Goal: Task Accomplishment & Management: Manage account settings

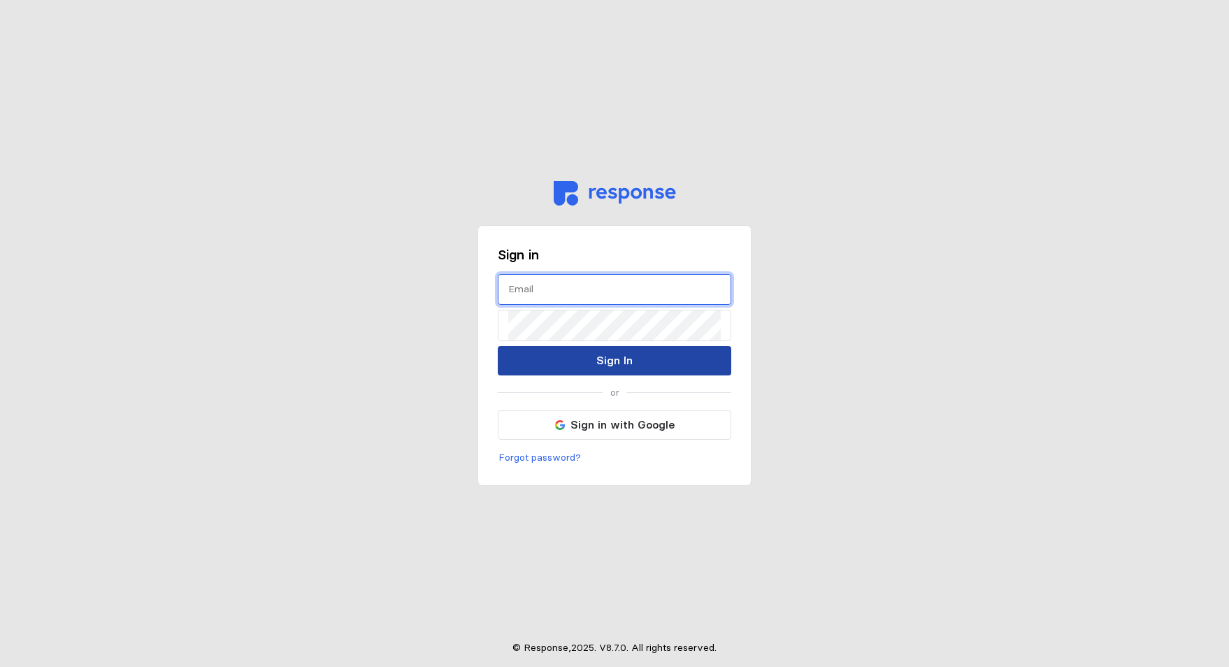
type input "[PERSON_NAME][EMAIL_ADDRESS][DOMAIN_NAME]"
click at [632, 362] on button "Sign In" at bounding box center [614, 360] width 233 height 29
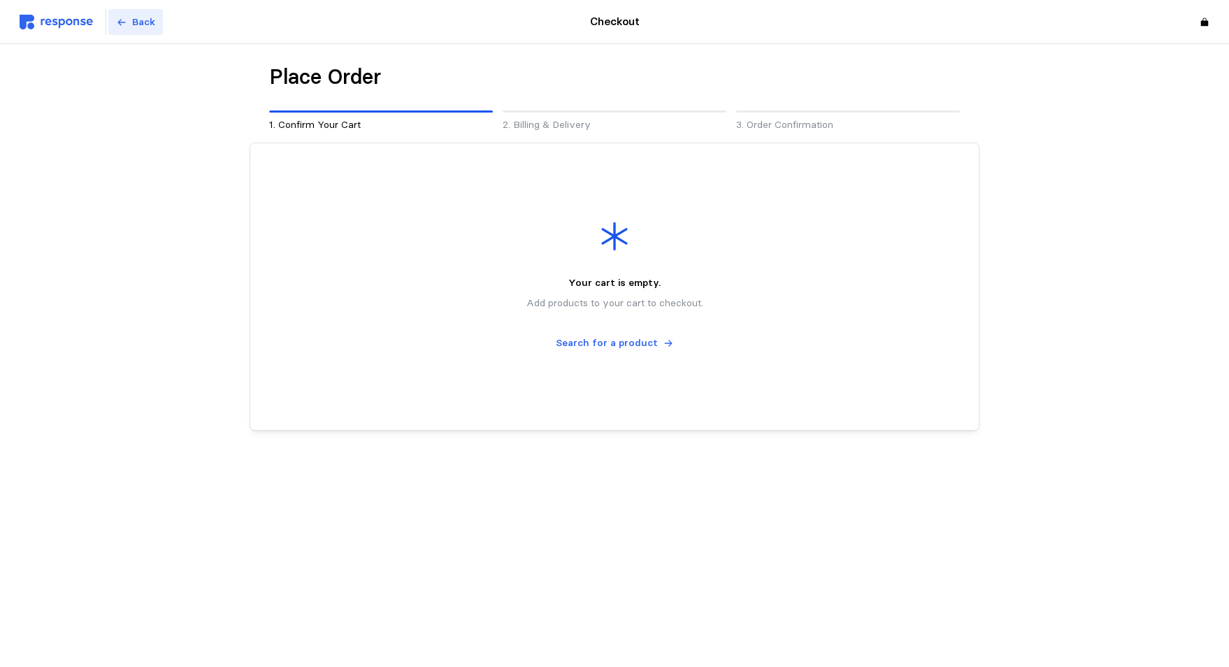
click at [149, 20] on p "Back" at bounding box center [143, 22] width 23 height 15
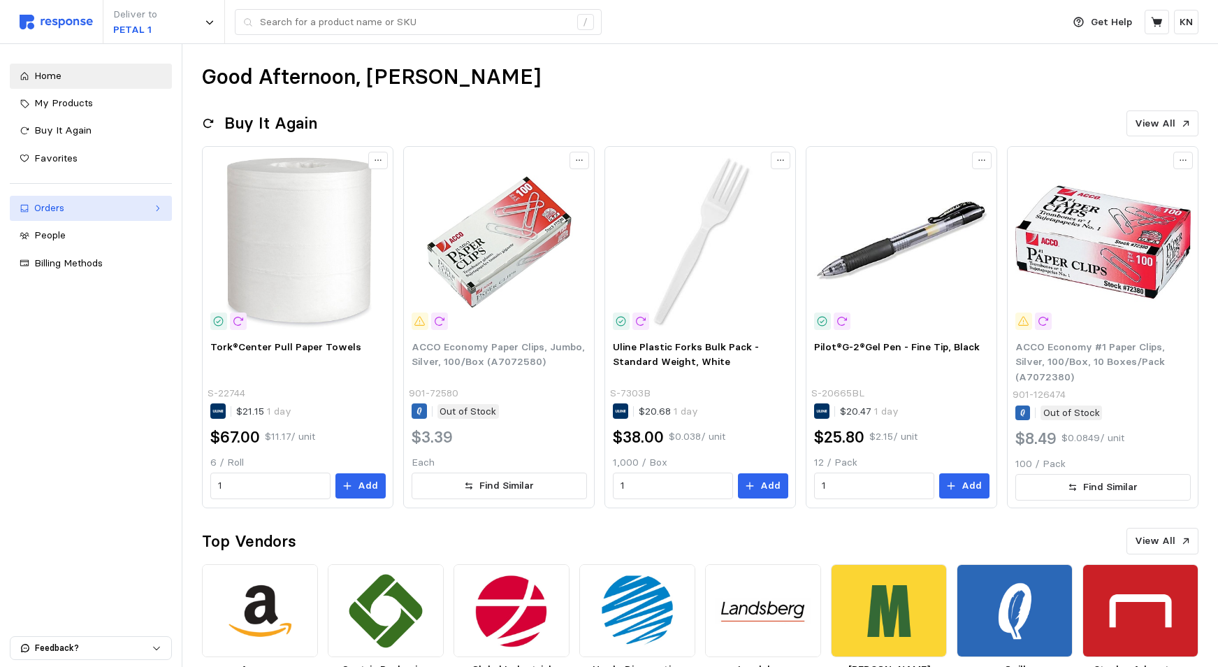
click at [55, 207] on div "Orders" at bounding box center [90, 208] width 113 height 15
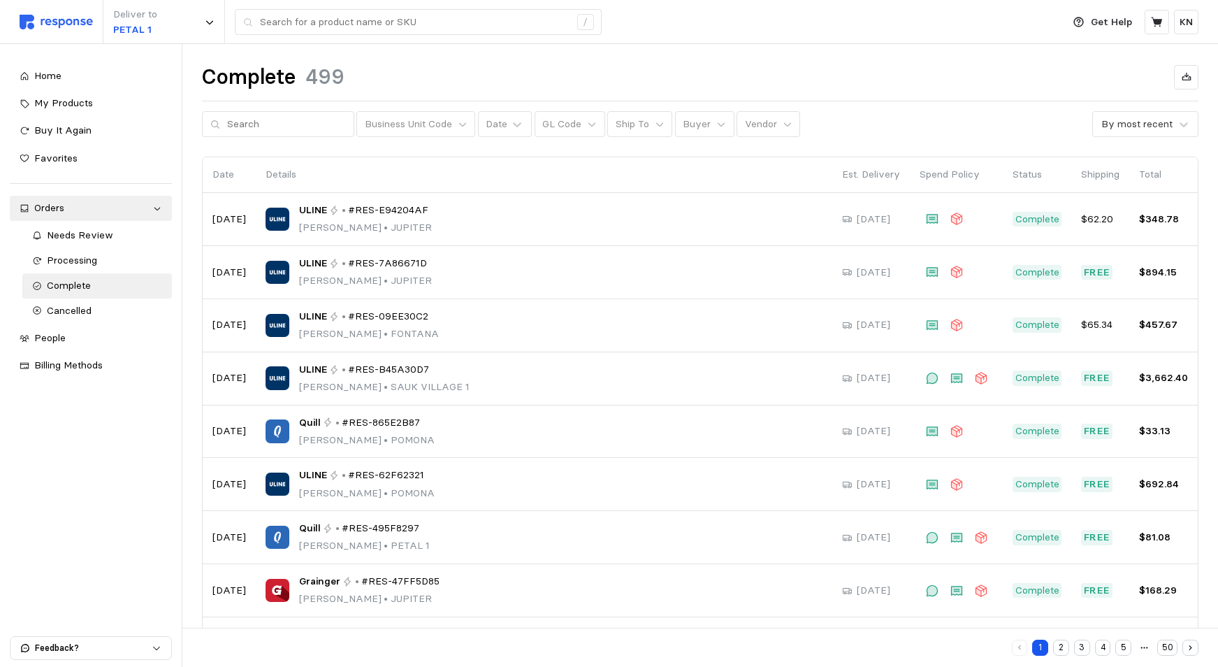
click at [1083, 646] on button "3" at bounding box center [1082, 647] width 16 height 16
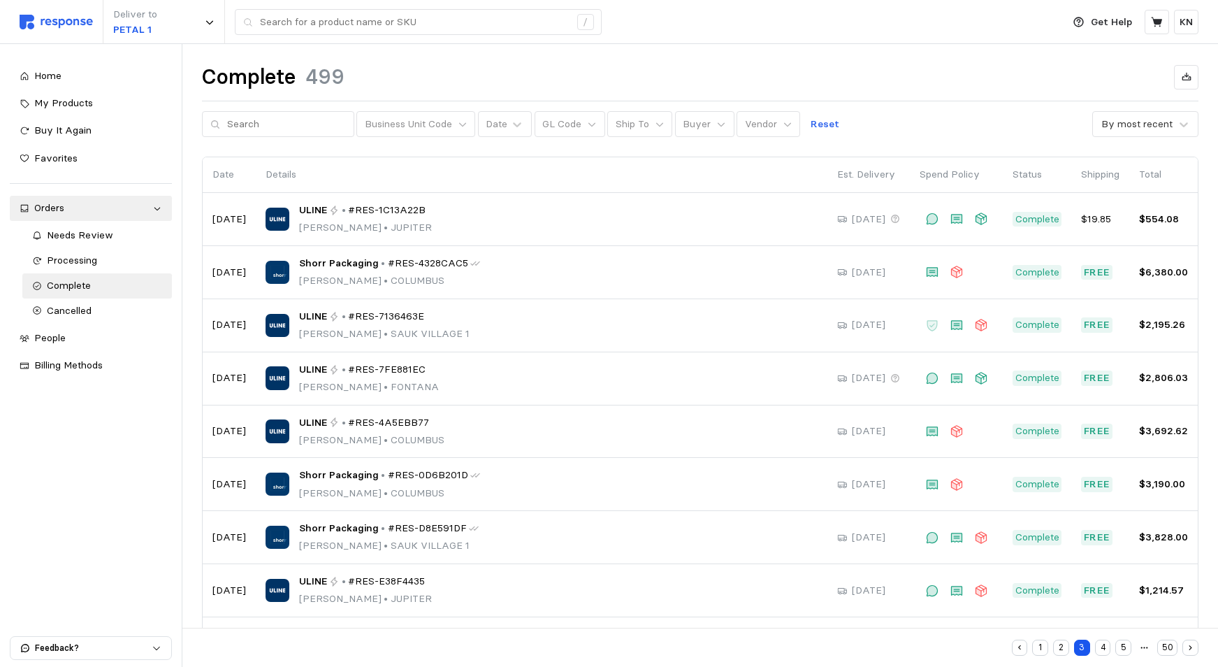
click at [1106, 650] on button "4" at bounding box center [1103, 647] width 16 height 16
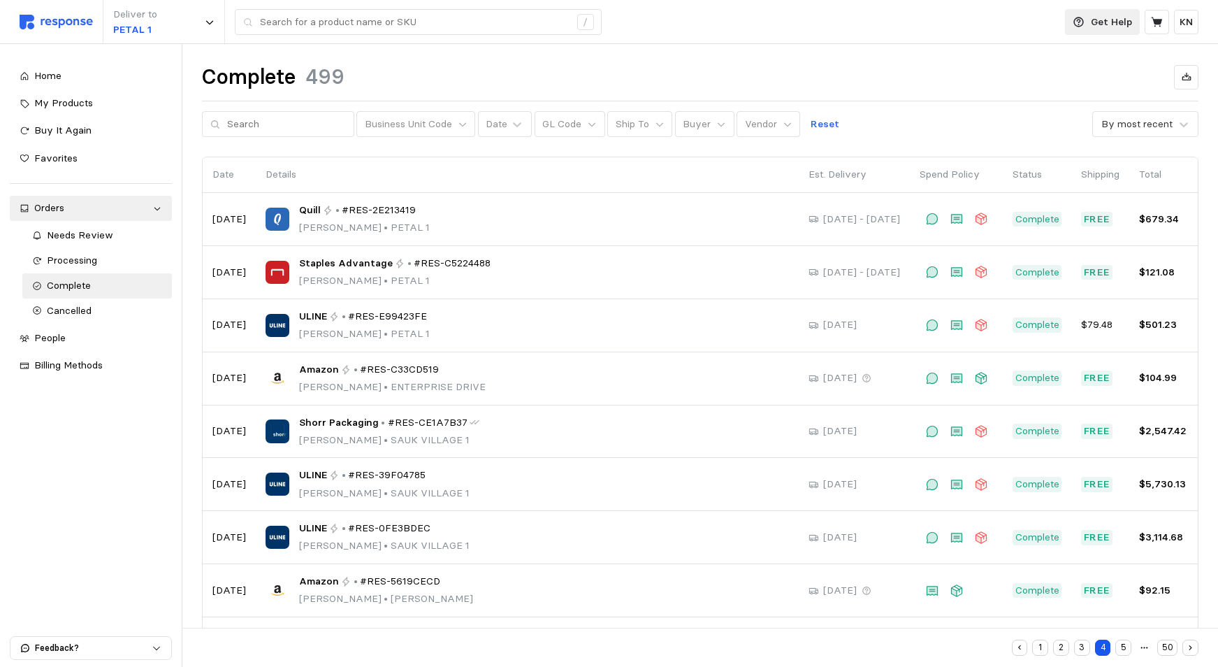
click at [1101, 20] on p "Get Help" at bounding box center [1111, 22] width 41 height 15
click at [1062, 54] on p "Help Center" at bounding box center [1086, 55] width 87 height 15
